Goal: Task Accomplishment & Management: Manage account settings

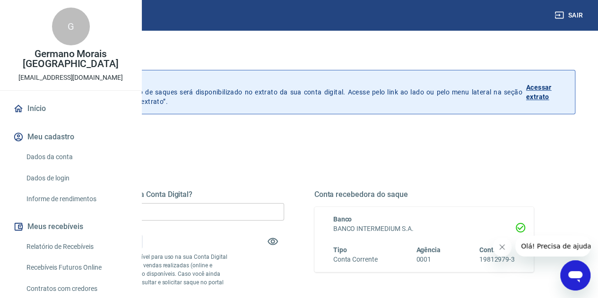
click at [240, 175] on div "Quanto deseja sacar da Conta Digital? R$ 0,00 ​ Saldo total*: R$ 0,37 *Correspo…" at bounding box center [299, 262] width 470 height 190
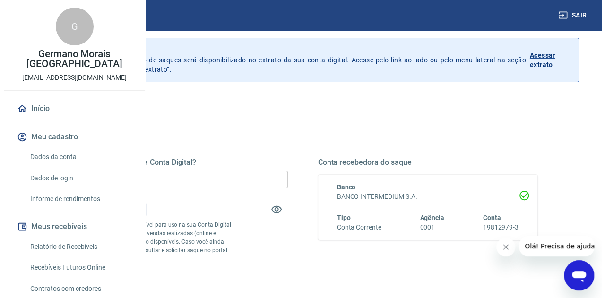
scroll to position [47, 0]
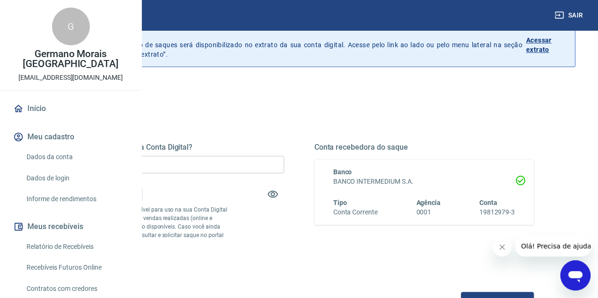
click at [46, 119] on link "Início" at bounding box center [70, 108] width 119 height 21
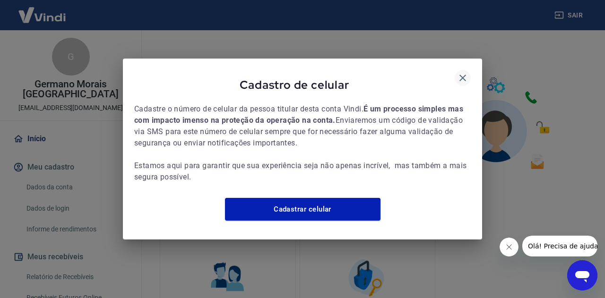
click at [465, 75] on icon "button" at bounding box center [463, 78] width 7 height 7
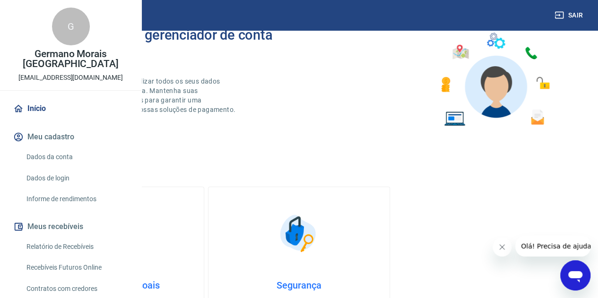
scroll to position [47, 0]
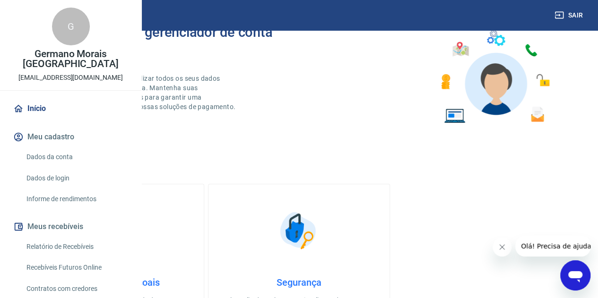
click at [41, 119] on link "Início" at bounding box center [70, 108] width 119 height 21
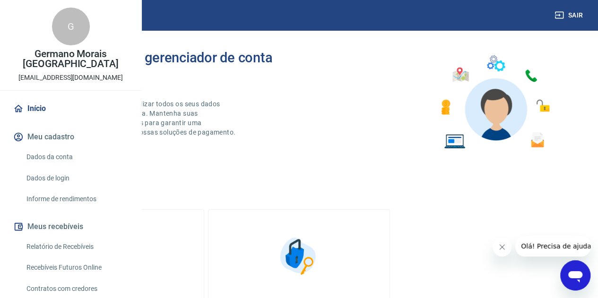
scroll to position [0, 0]
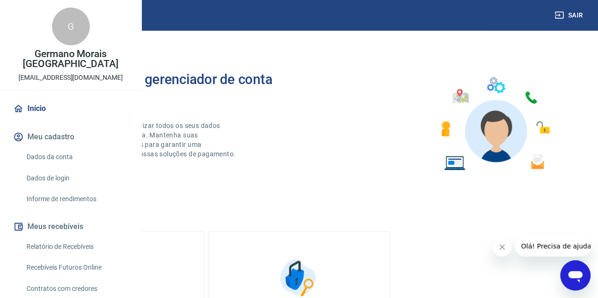
click at [31, 11] on img at bounding box center [41, 14] width 61 height 29
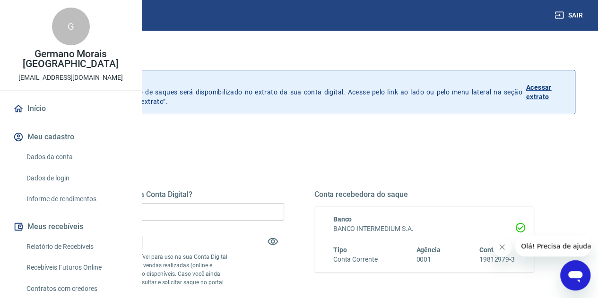
click at [40, 17] on img at bounding box center [41, 14] width 61 height 29
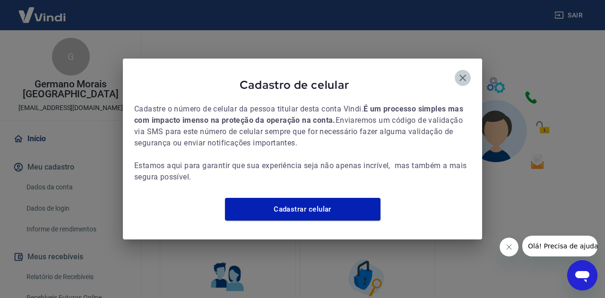
click at [460, 72] on icon "button" at bounding box center [462, 77] width 11 height 11
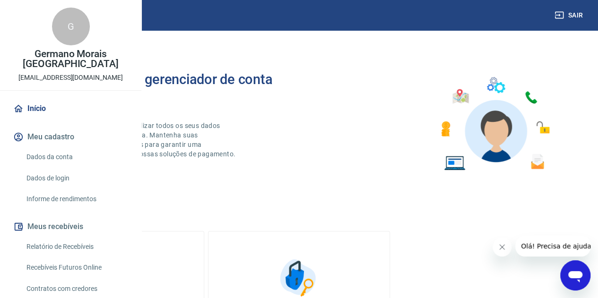
click at [45, 20] on img at bounding box center [41, 14] width 61 height 29
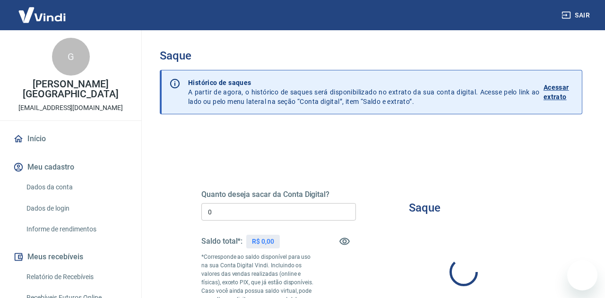
type input "R$ 0,00"
